Goal: Obtain resource: Download file/media

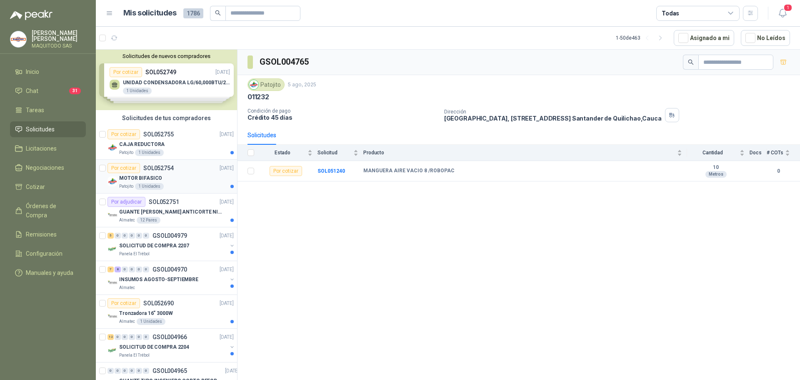
click at [186, 178] on div "MOTOR BIFASICO" at bounding box center [176, 178] width 115 height 10
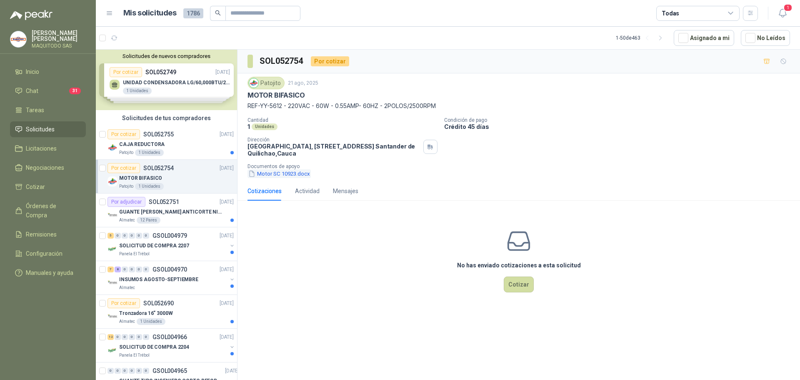
click at [297, 174] on button "Motor SC 10923.docx" at bounding box center [278, 173] width 63 height 9
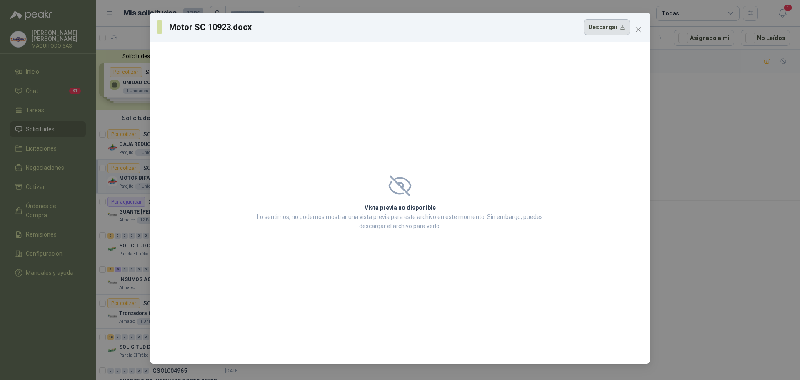
click at [615, 27] on button "Descargar" at bounding box center [607, 27] width 46 height 16
click at [645, 27] on span "Close" at bounding box center [638, 29] width 13 height 7
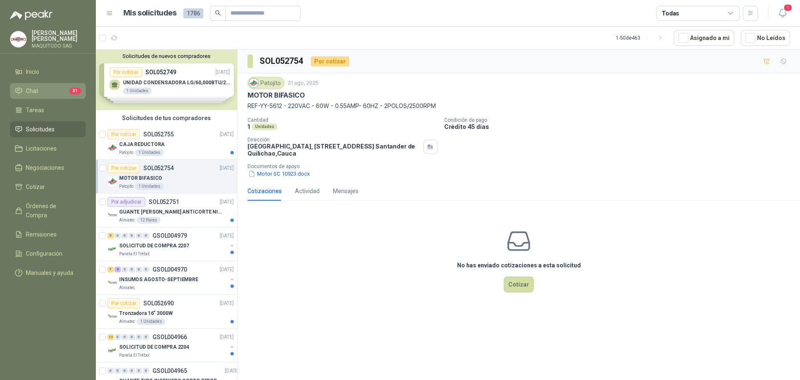
click at [52, 83] on link "Chat 31" at bounding box center [48, 91] width 76 height 16
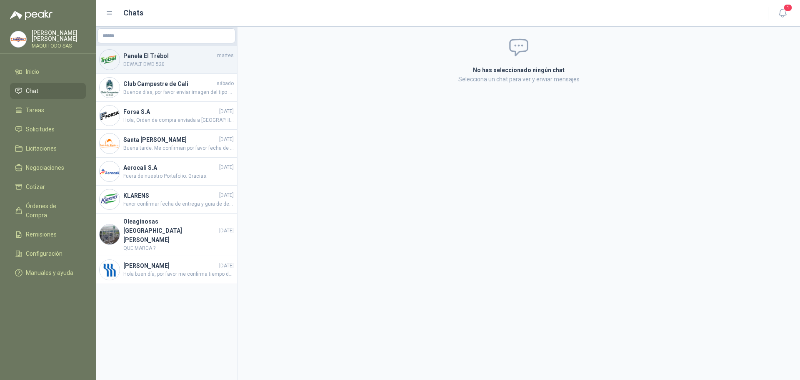
click at [155, 56] on h4 "Panela El Trébol" at bounding box center [169, 55] width 92 height 9
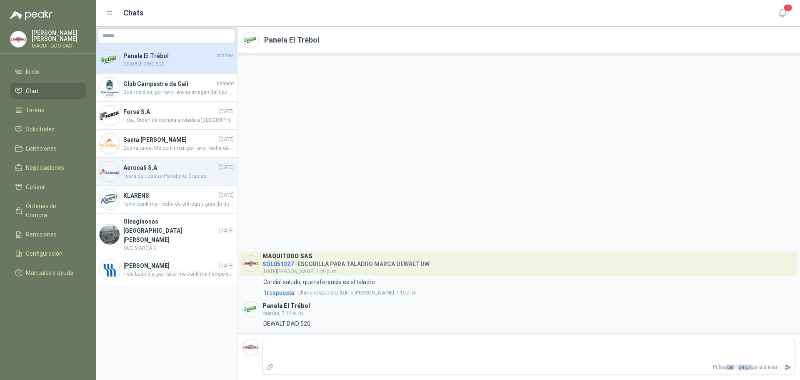
click at [178, 177] on span "Fuera de nuestro Portafolio. Gracias." at bounding box center [178, 176] width 110 height 8
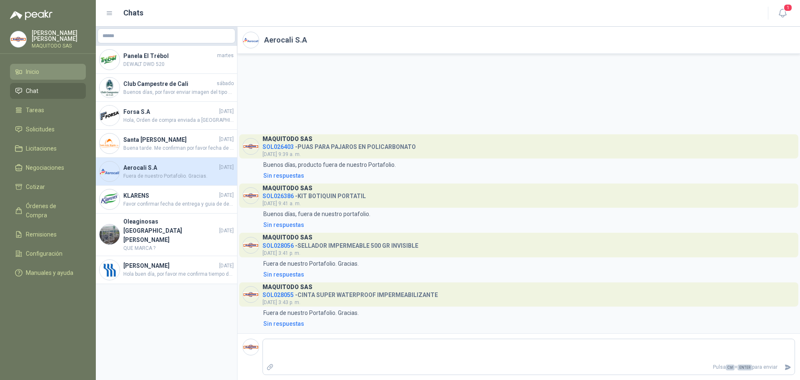
click at [62, 72] on li "Inicio" at bounding box center [48, 71] width 66 height 9
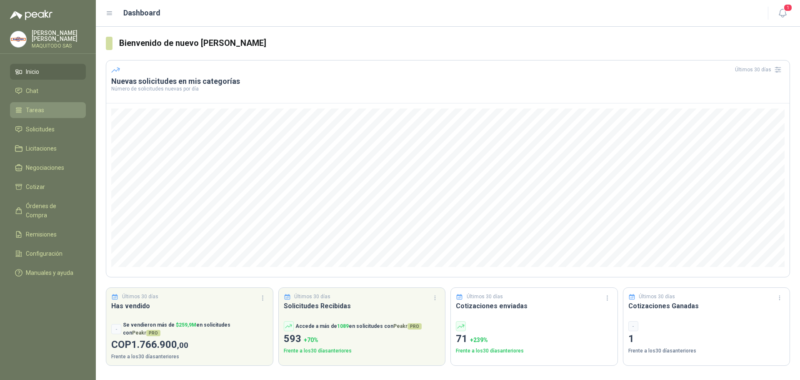
click at [52, 102] on link "Tareas" at bounding box center [48, 110] width 76 height 16
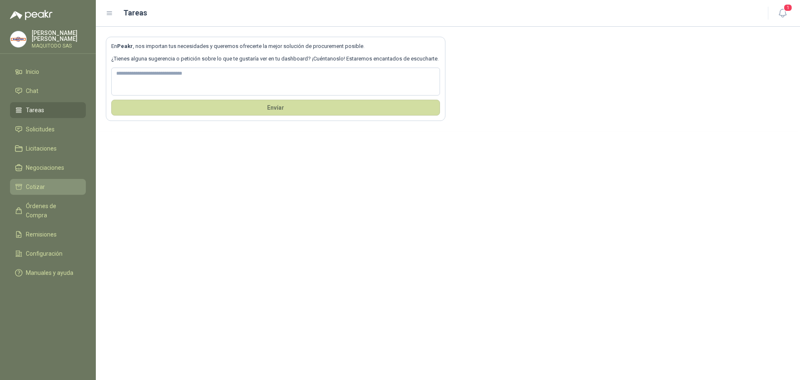
click at [54, 179] on link "Cotizar" at bounding box center [48, 187] width 76 height 16
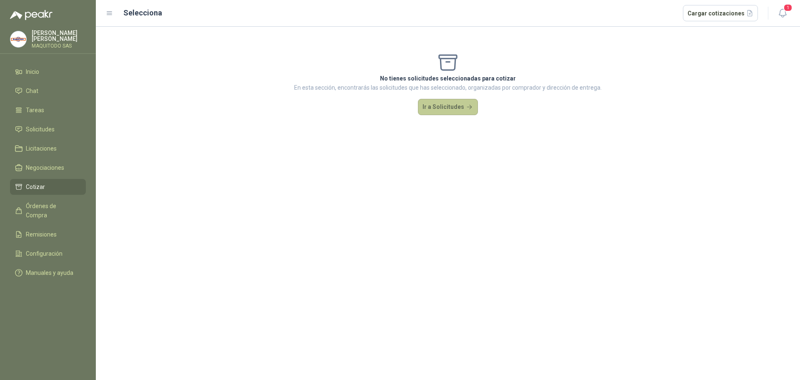
click at [452, 104] on button "Ir a Solicitudes" at bounding box center [448, 107] width 60 height 17
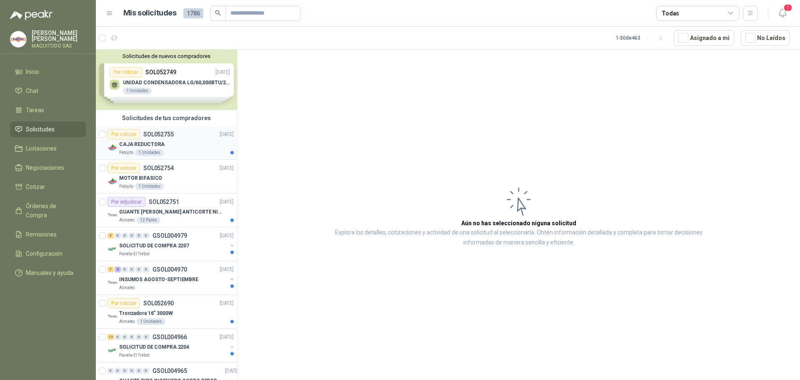
click at [200, 142] on div "CAJA REDUCTORA" at bounding box center [176, 144] width 115 height 10
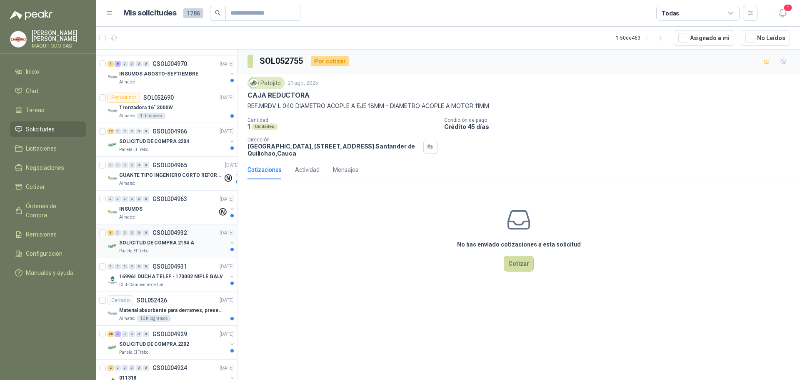
scroll to position [208, 0]
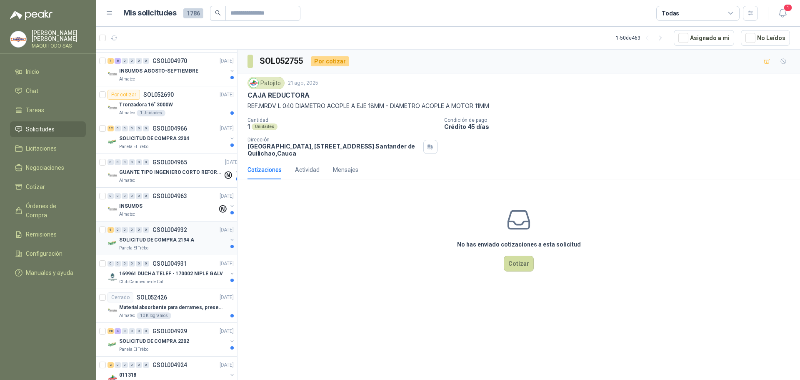
click at [175, 245] on div "Panela El Trébol" at bounding box center [173, 248] width 108 height 7
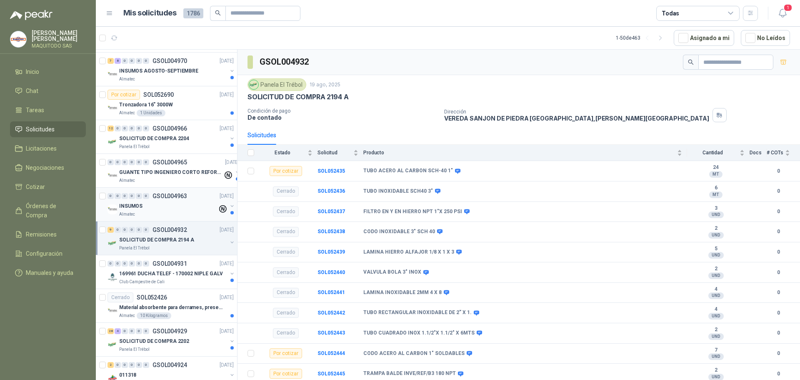
click at [173, 200] on div "0 0 0 0 0 0 GSOL004963 [DATE]" at bounding box center [171, 196] width 128 height 10
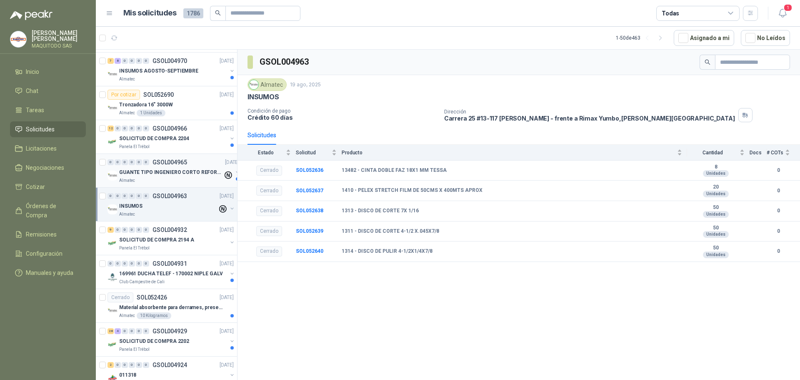
click at [198, 175] on p "GUANTE TIPO INGENIERO CORTO REFORZADO" at bounding box center [171, 172] width 104 height 8
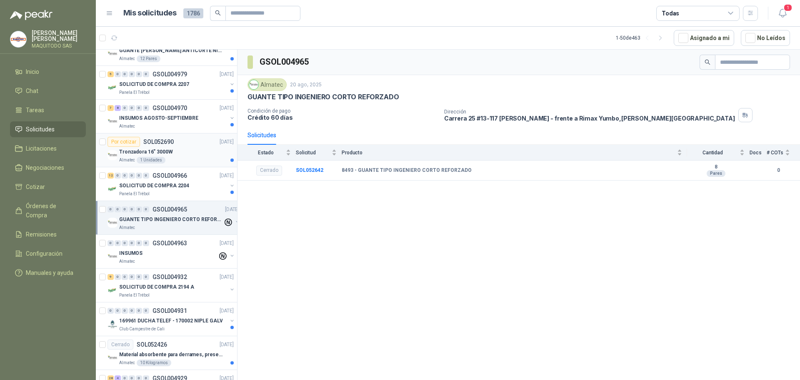
scroll to position [125, 0]
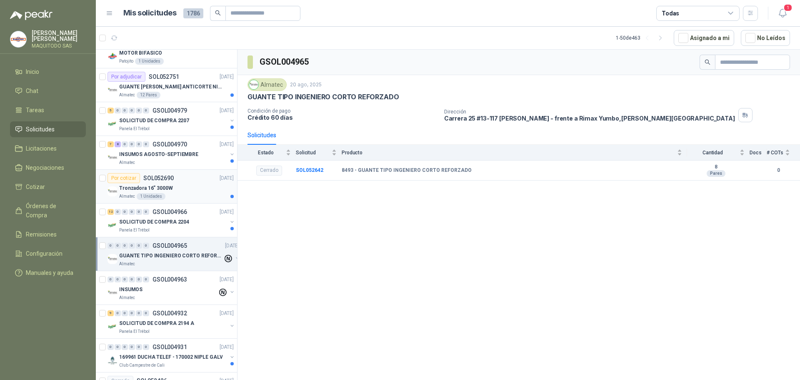
click at [190, 193] on div "Almatec 1 Unidades" at bounding box center [176, 196] width 115 height 7
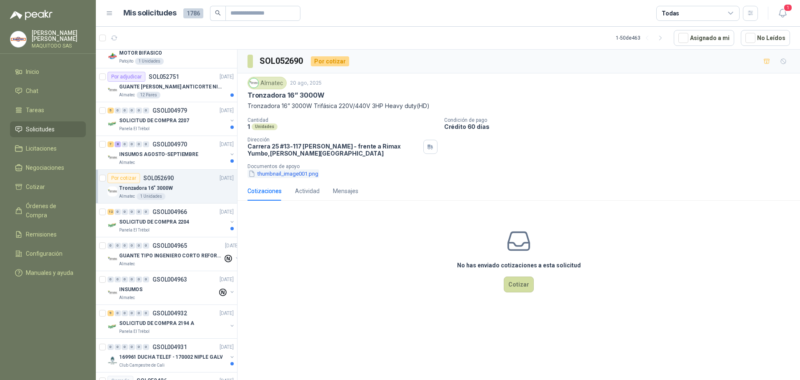
click at [275, 176] on button "thumbnail_image001.png" at bounding box center [283, 173] width 72 height 9
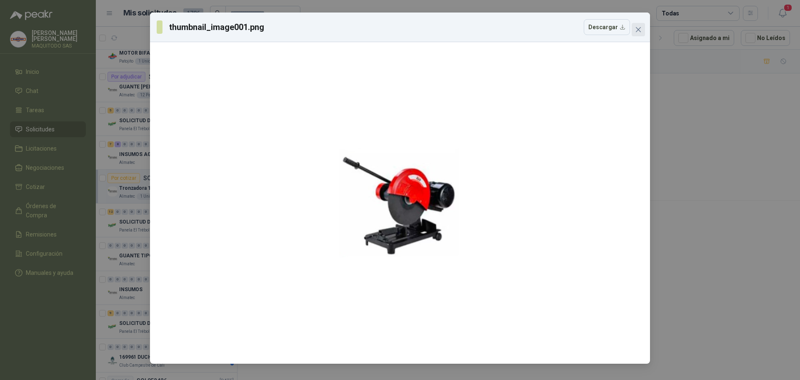
click at [642, 31] on span "Close" at bounding box center [638, 29] width 13 height 7
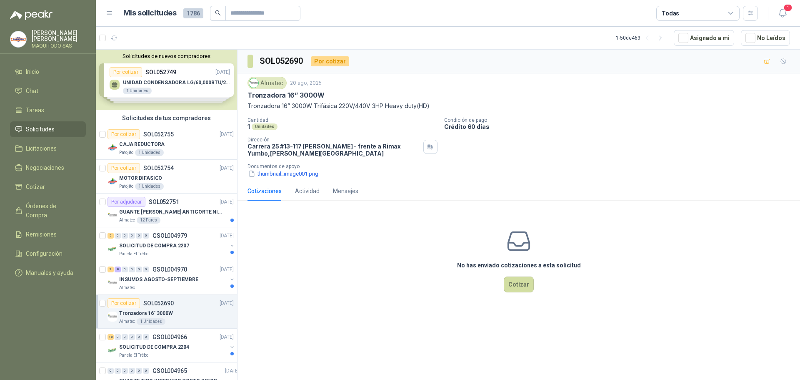
click at [198, 78] on div "Solicitudes de nuevos compradores Por cotizar SOL052749 [DATE] UNIDAD CONDENSAD…" at bounding box center [166, 80] width 141 height 60
